Goal: Information Seeking & Learning: Learn about a topic

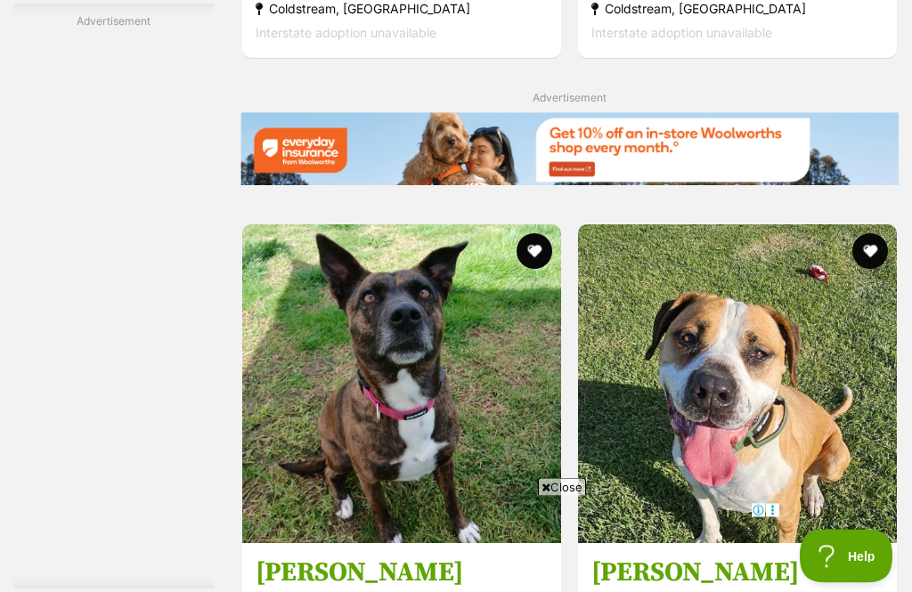
scroll to position [3677, 0]
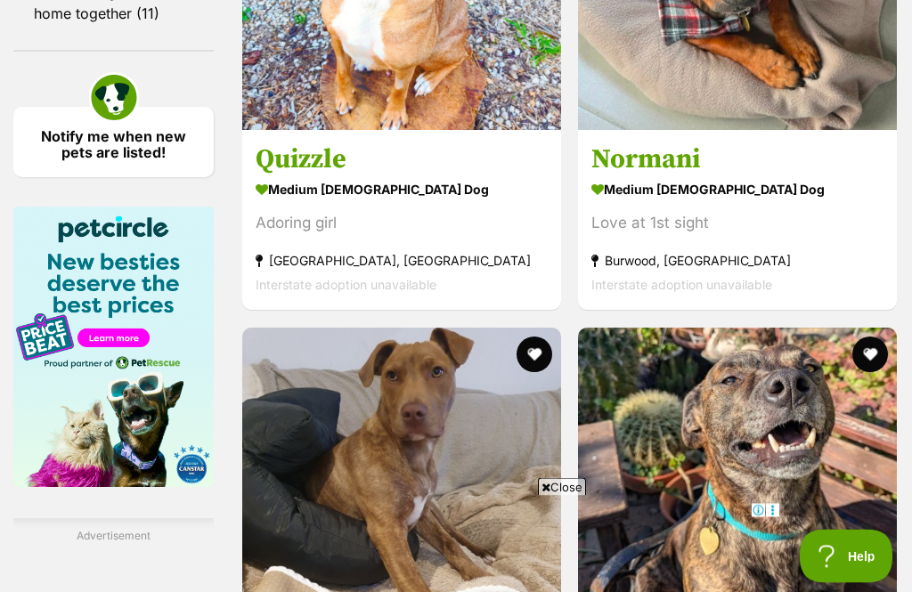
scroll to position [2724, 0]
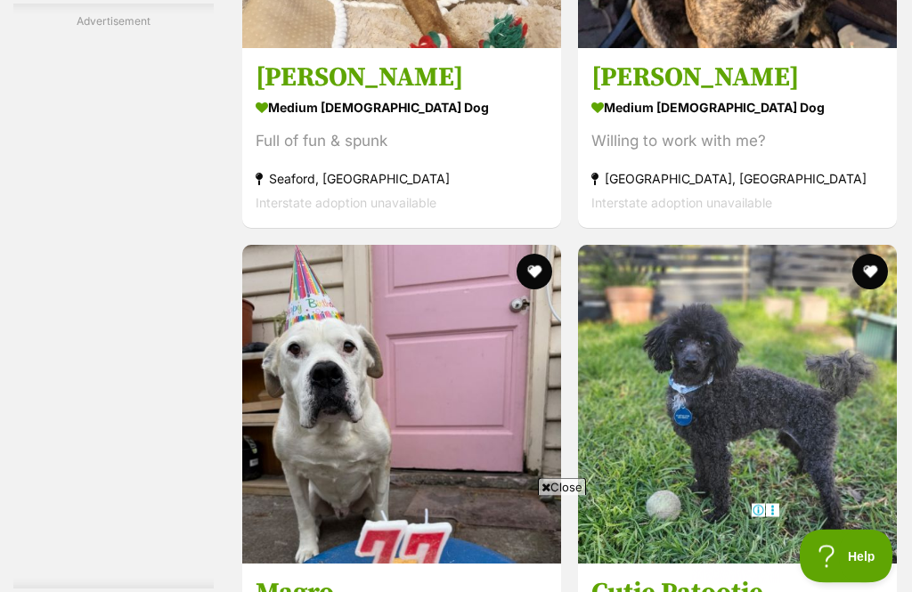
scroll to position [3322, 0]
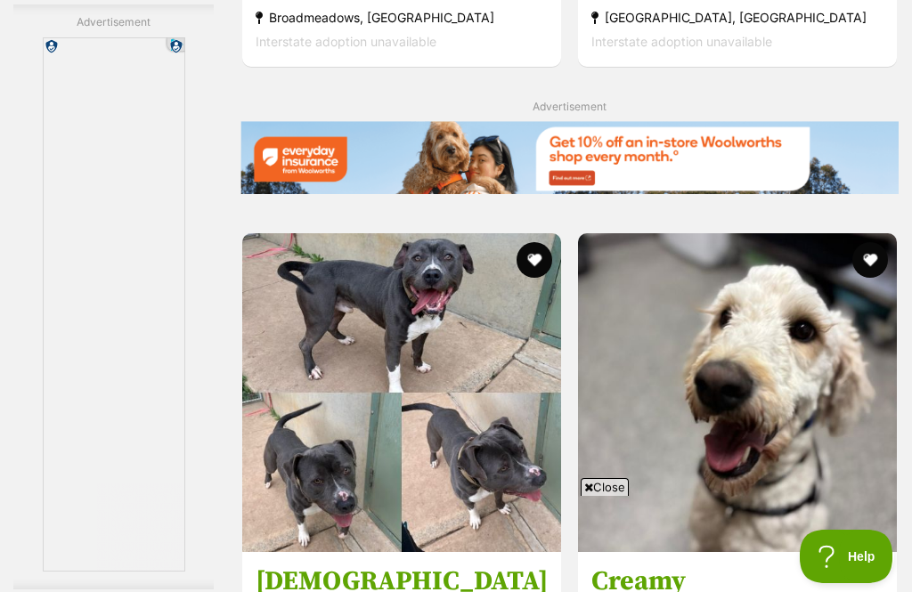
scroll to position [3922, 0]
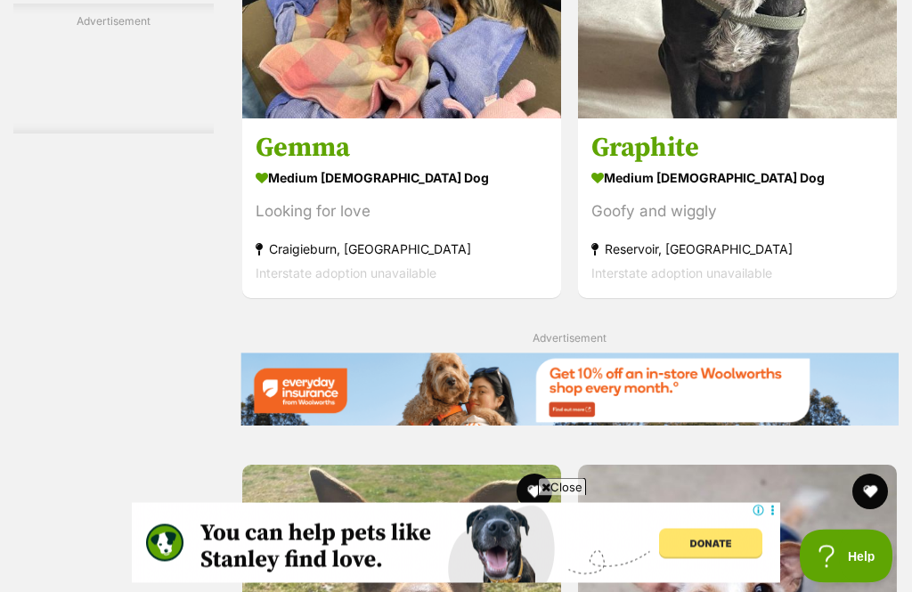
scroll to position [3866, 0]
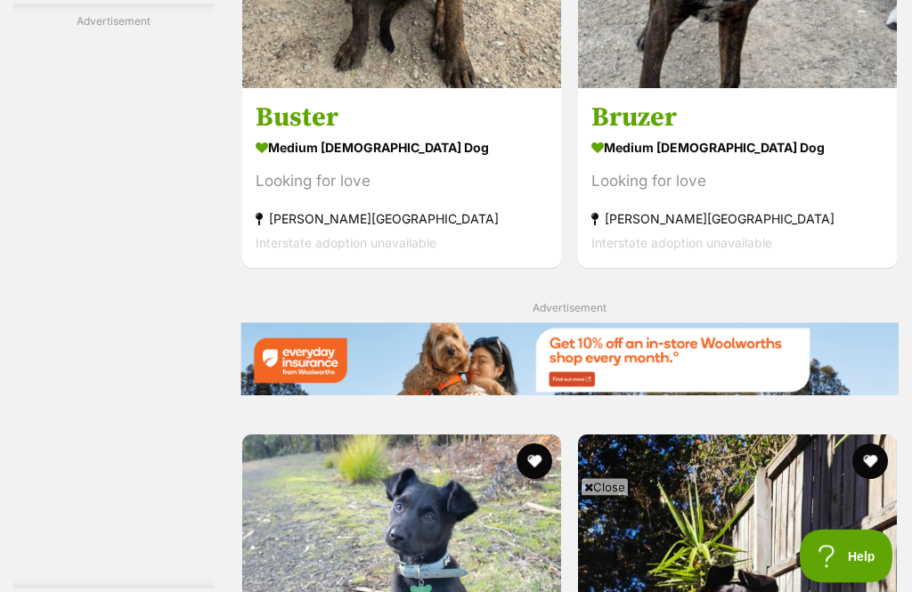
scroll to position [3610, 0]
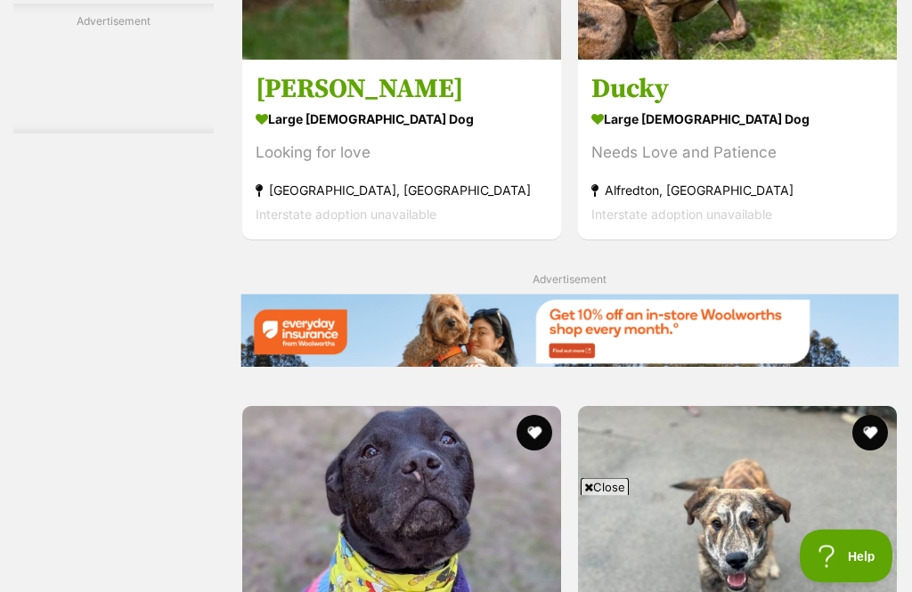
scroll to position [3653, 0]
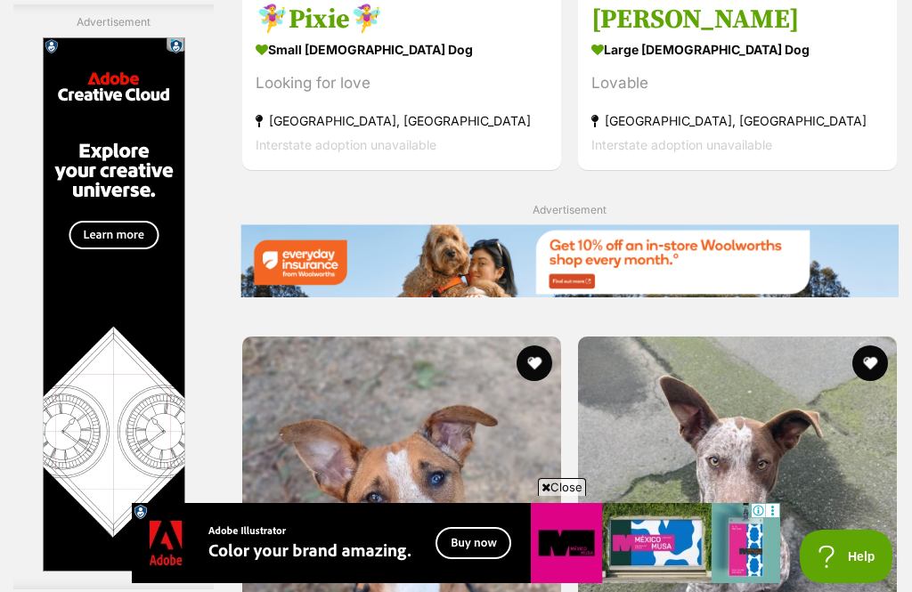
scroll to position [3905, 0]
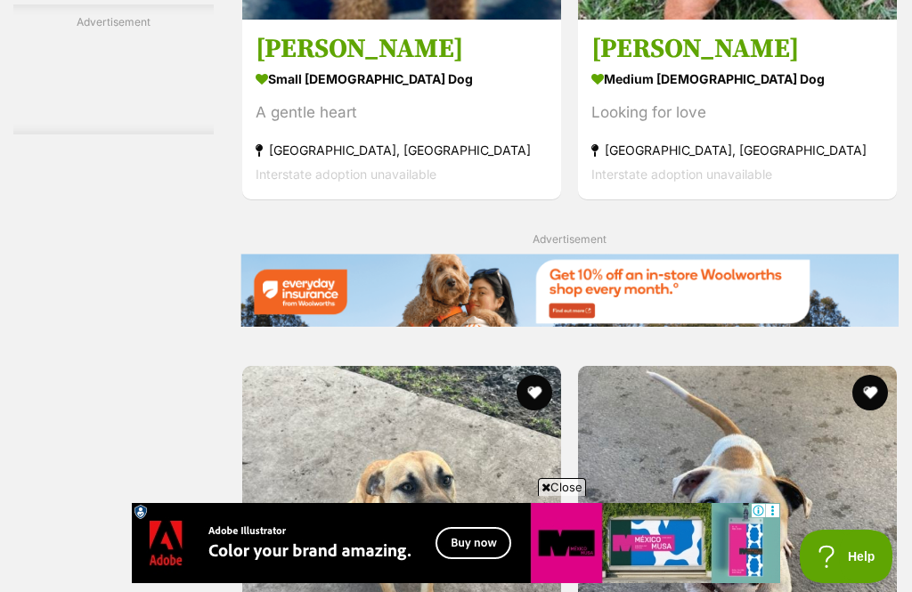
scroll to position [3676, 0]
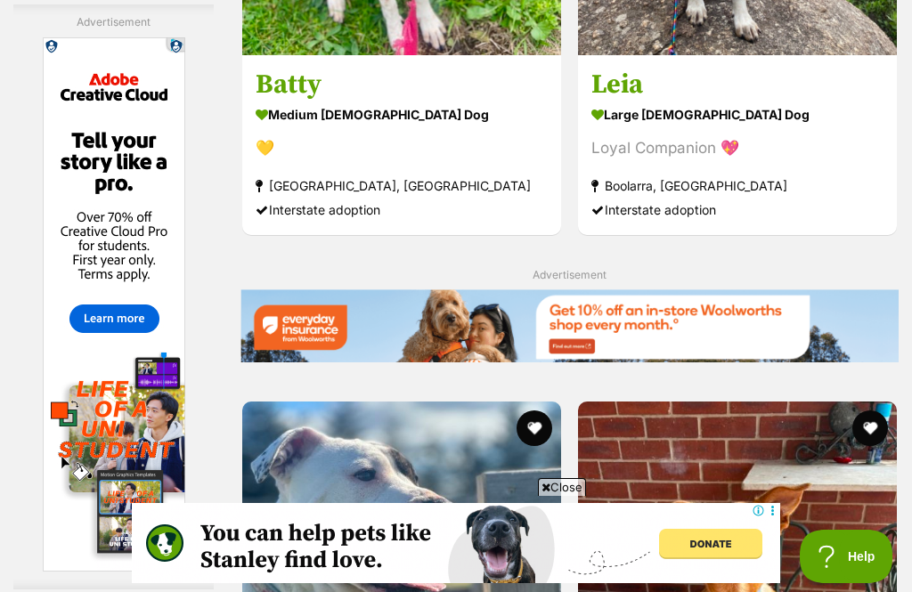
scroll to position [3639, 0]
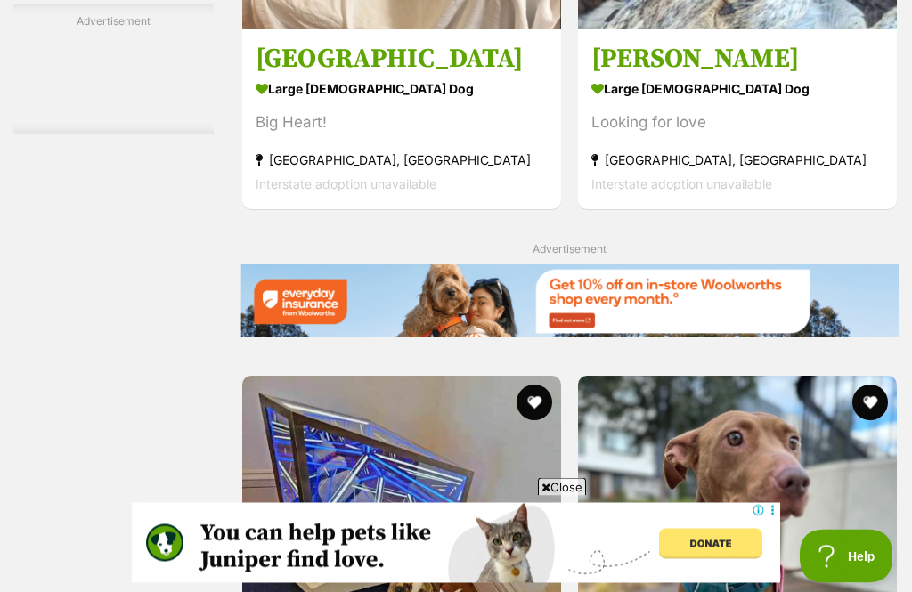
scroll to position [3856, 0]
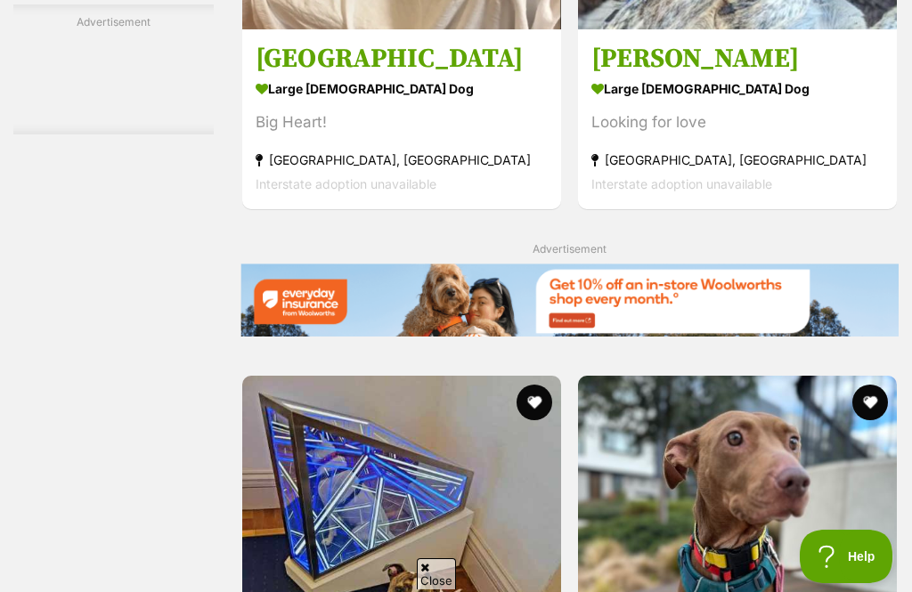
scroll to position [3913, 0]
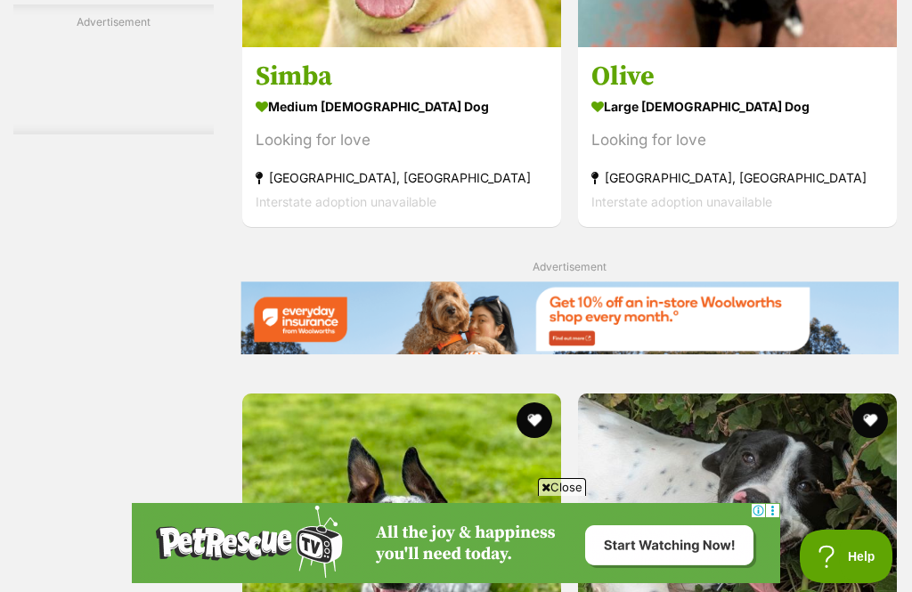
scroll to position [3647, 0]
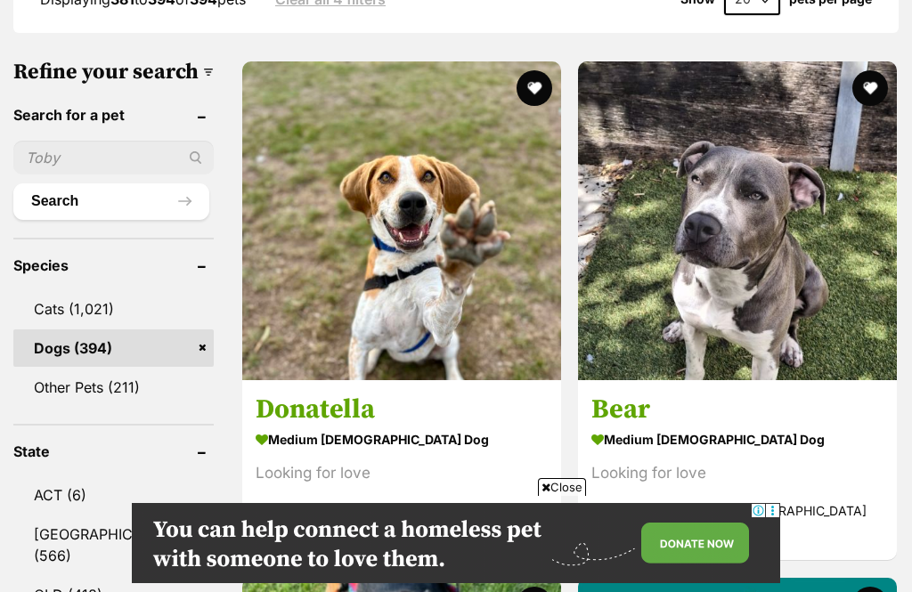
click at [591, 394] on h3 "Bear" at bounding box center [737, 411] width 292 height 34
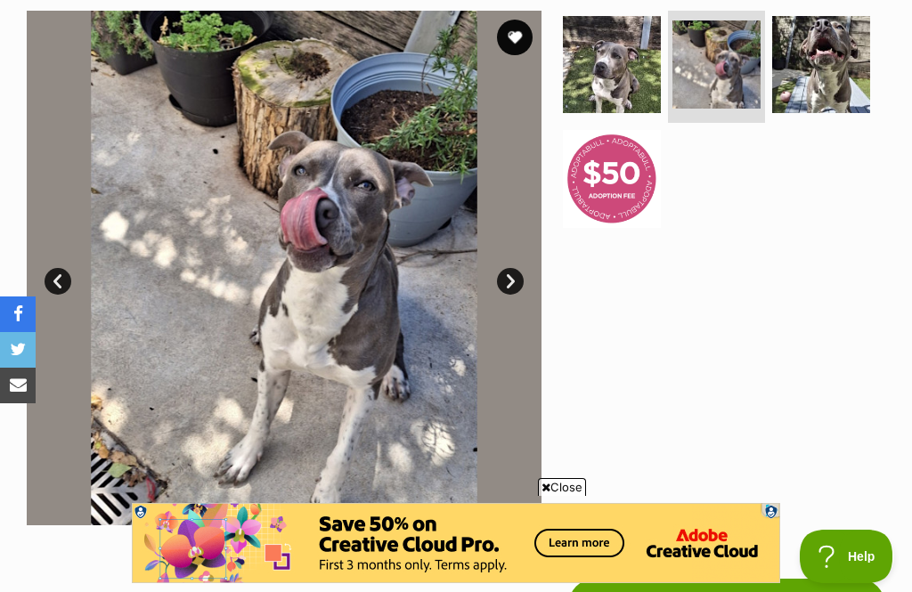
scroll to position [355, 0]
